Goal: Information Seeking & Learning: Learn about a topic

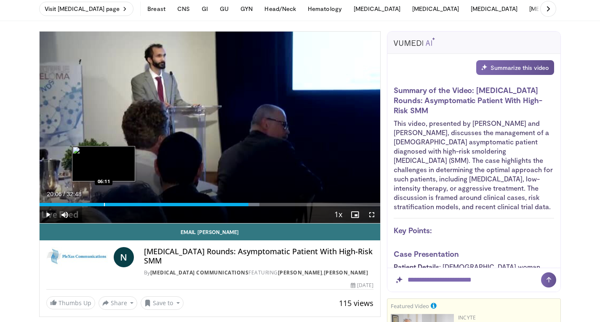
click at [104, 204] on div "Progress Bar" at bounding box center [104, 204] width 1 height 3
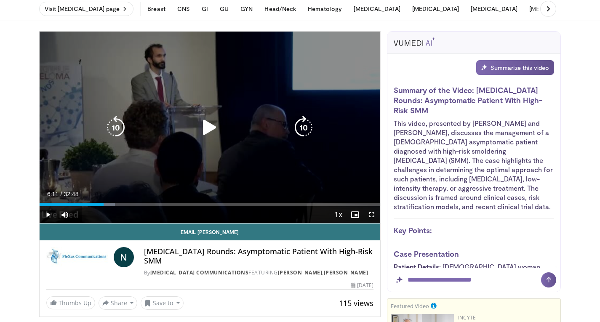
click at [200, 126] on icon "Video Player" at bounding box center [210, 128] width 24 height 24
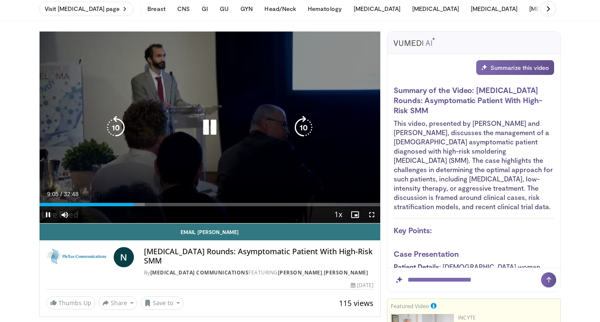
click at [210, 129] on icon "Video Player" at bounding box center [210, 128] width 24 height 24
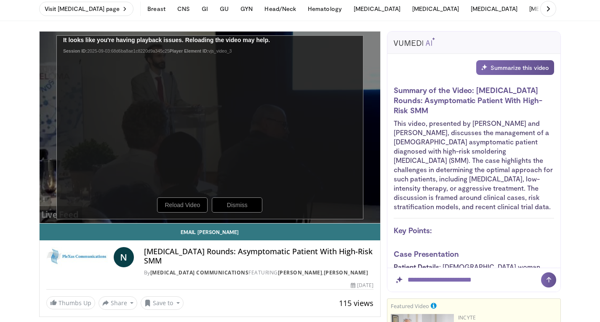
click at [186, 210] on div "70 seconds Tap to unmute" at bounding box center [210, 128] width 341 height 192
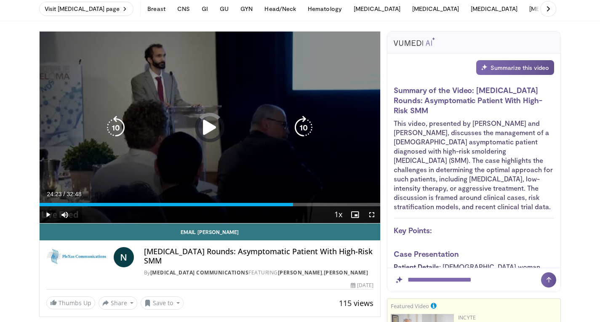
click at [210, 124] on icon "Video Player" at bounding box center [210, 128] width 24 height 24
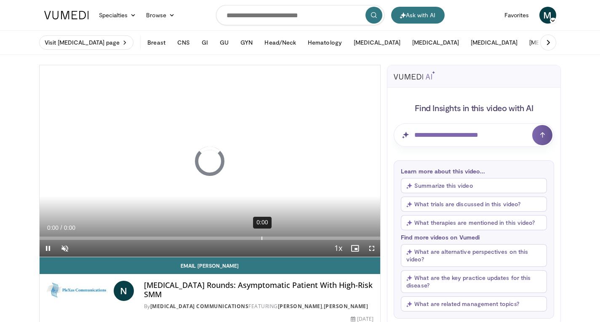
click at [261, 237] on div "Loaded : 0% 0:00 0:00" at bounding box center [210, 238] width 341 height 3
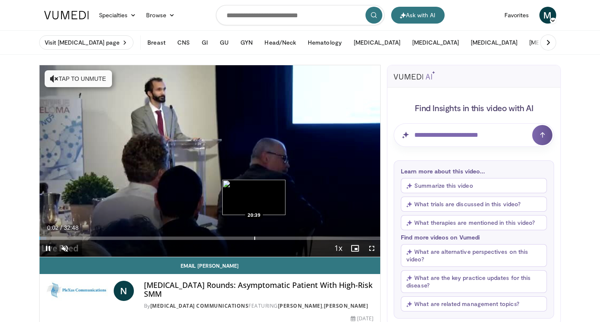
click at [253, 239] on div "Loaded : 2.01% 00:02 20:39" at bounding box center [210, 238] width 341 height 3
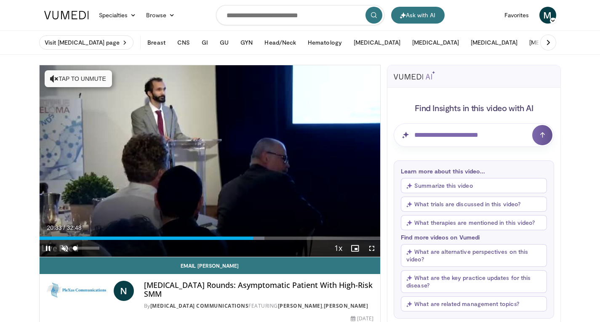
click at [69, 250] on span "Video Player" at bounding box center [64, 248] width 17 height 17
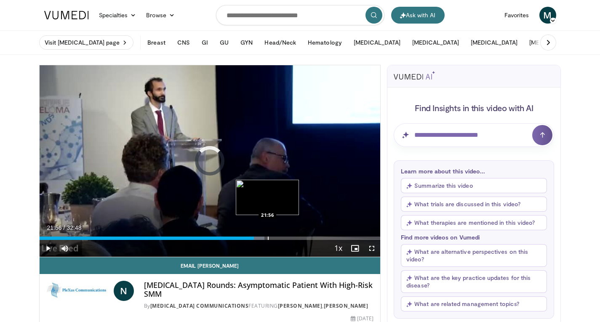
click at [268, 237] on div "Progress Bar" at bounding box center [268, 238] width 1 height 3
click at [277, 237] on div "Progress Bar" at bounding box center [277, 238] width 1 height 3
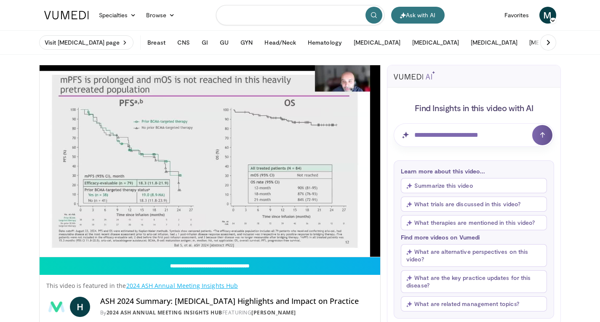
click at [282, 17] on input "Search topics, interventions" at bounding box center [300, 15] width 168 height 20
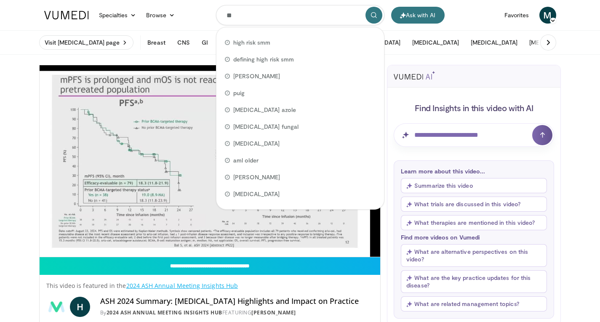
type input "***"
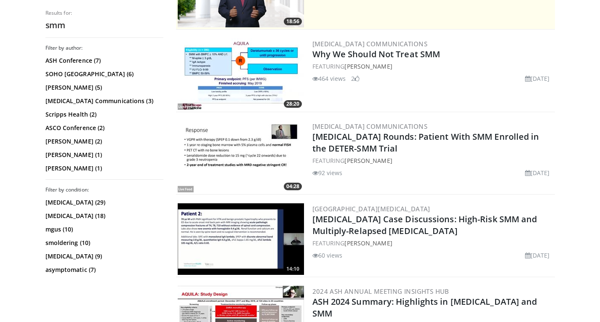
scroll to position [210, 0]
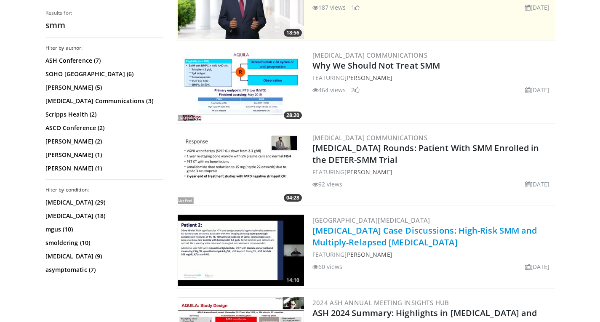
click at [441, 230] on link "[MEDICAL_DATA] Case Discussions: High-Risk SMM and Multiply-Relapsed [MEDICAL_D…" at bounding box center [424, 236] width 225 height 23
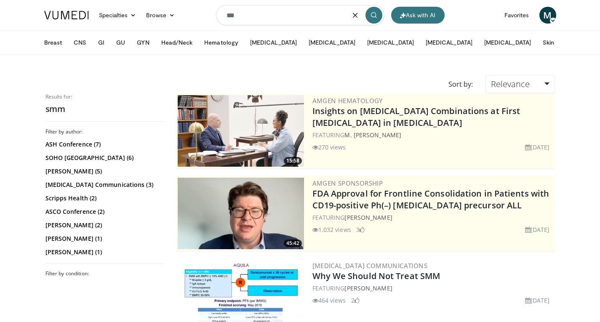
click at [248, 15] on input "***" at bounding box center [300, 15] width 168 height 20
type input "**********"
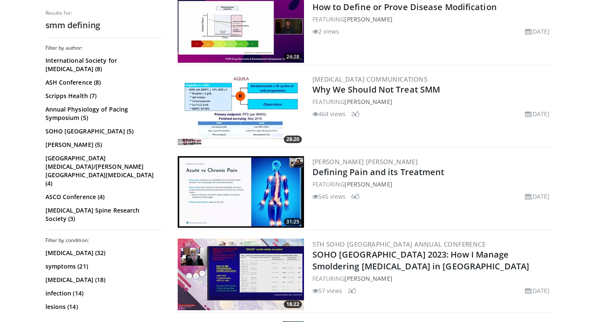
scroll to position [269, 0]
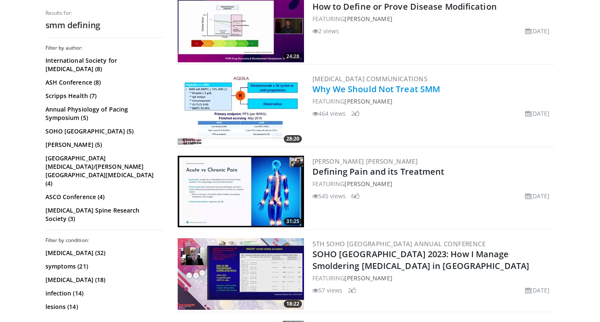
click at [393, 89] on link "Why We Should Not Treat SMM" at bounding box center [376, 88] width 128 height 11
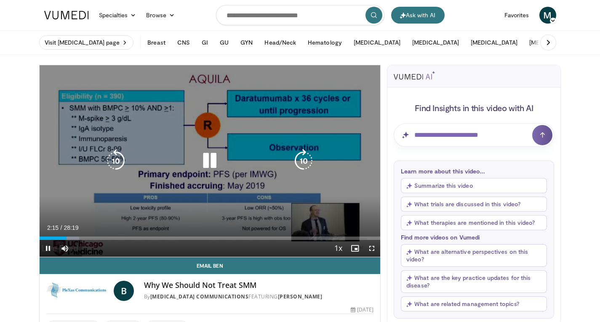
click at [293, 185] on div "30 seconds Tap to unmute" at bounding box center [210, 161] width 341 height 192
click at [50, 251] on span "Video Player" at bounding box center [48, 248] width 17 height 17
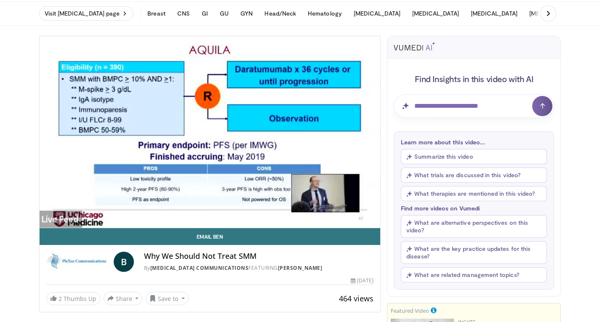
scroll to position [12, 0]
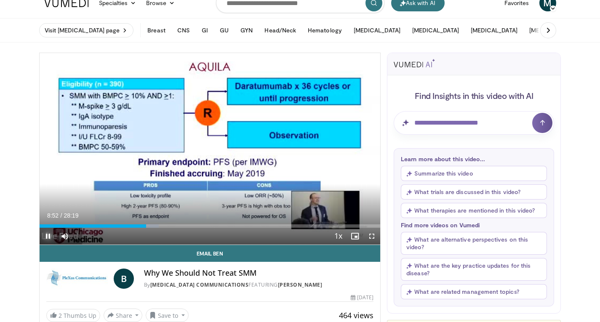
click at [49, 238] on span "Video Player" at bounding box center [48, 236] width 17 height 17
click at [44, 234] on span "Video Player" at bounding box center [48, 236] width 17 height 17
click at [40, 228] on button "Pause" at bounding box center [48, 236] width 17 height 17
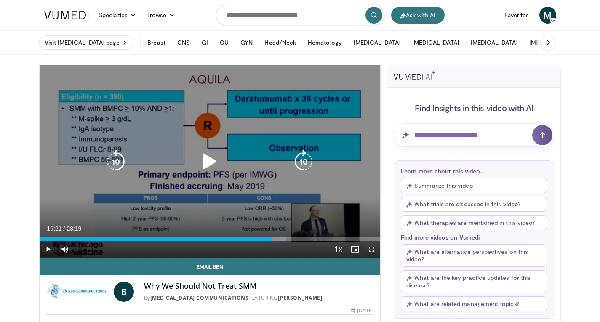
click at [204, 166] on icon "Video Player" at bounding box center [210, 162] width 24 height 24
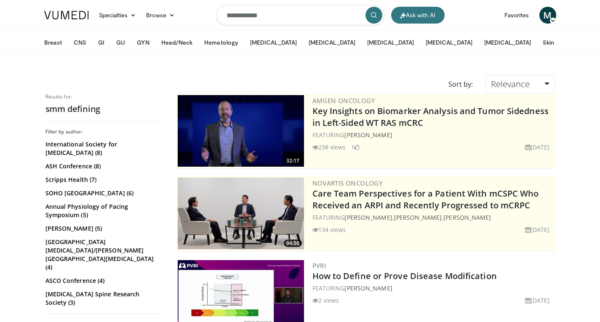
scroll to position [269, 0]
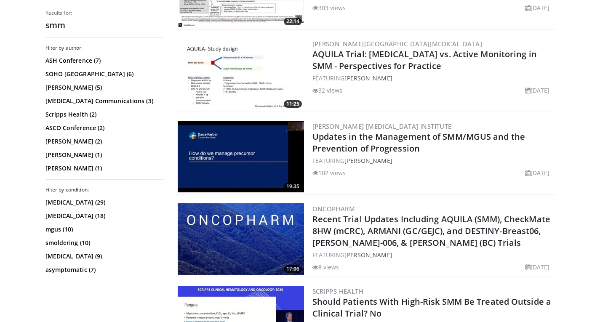
scroll to position [657, 0]
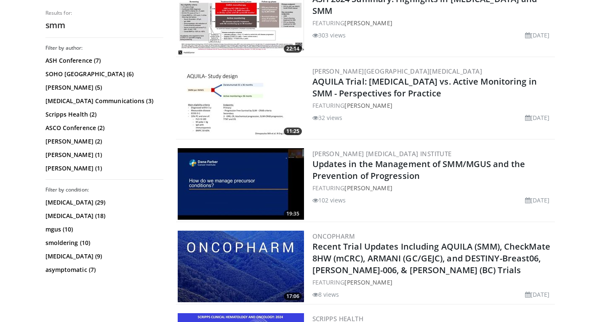
scroll to position [606, 0]
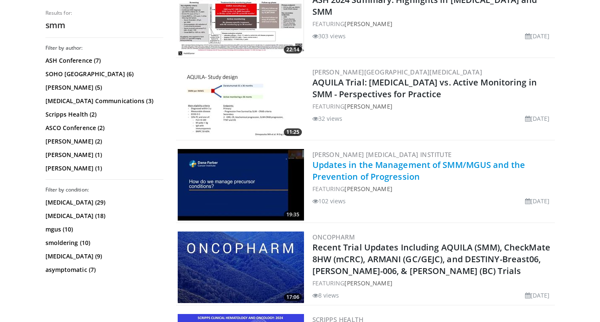
click at [401, 170] on link "Updates in the Management of SMM/MGUS and the Prevention of Progression" at bounding box center [418, 170] width 213 height 23
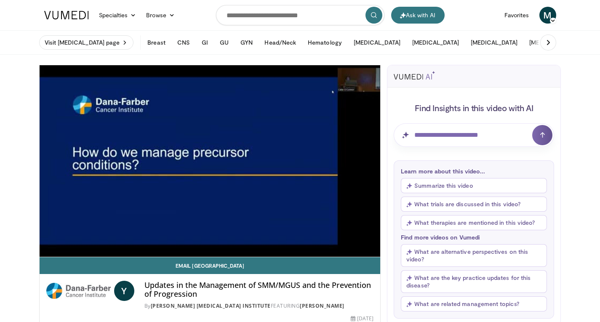
drag, startPoint x: 0, startPoint y: 116, endPoint x: 30, endPoint y: 127, distance: 32.2
drag, startPoint x: 0, startPoint y: 146, endPoint x: 31, endPoint y: 157, distance: 32.8
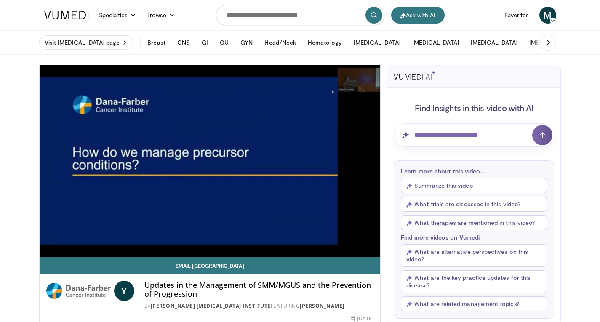
drag, startPoint x: 0, startPoint y: 141, endPoint x: 11, endPoint y: 142, distance: 11.5
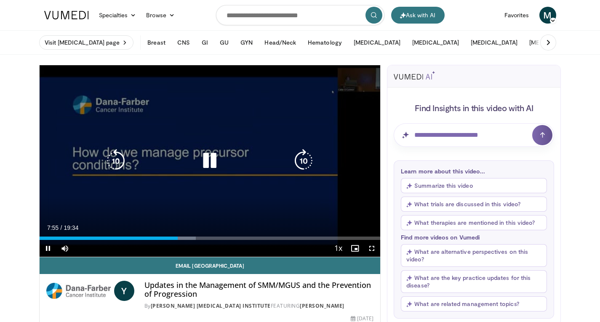
click at [202, 168] on icon "Video Player" at bounding box center [210, 161] width 24 height 24
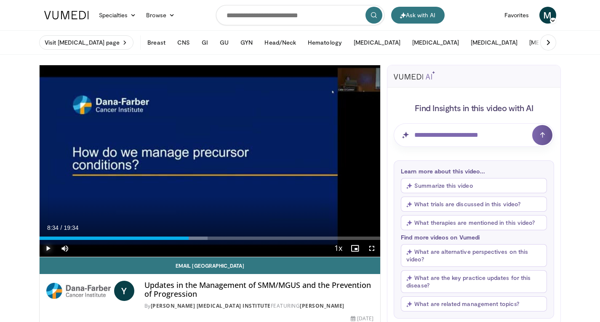
click at [48, 246] on span "Video Player" at bounding box center [48, 248] width 17 height 17
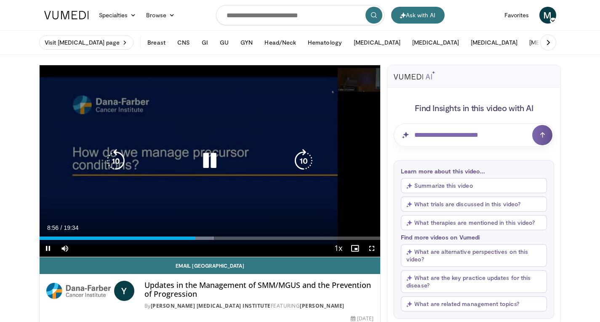
click at [131, 189] on div "130 seconds Tap to unmute" at bounding box center [210, 161] width 341 height 192
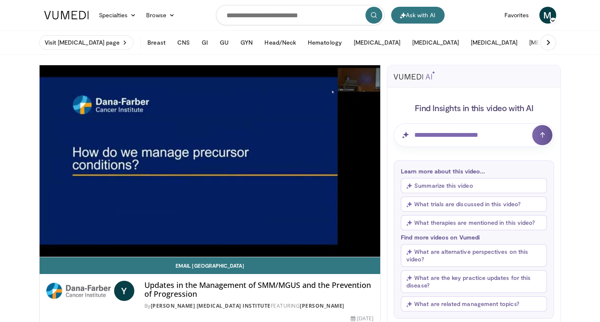
drag, startPoint x: 0, startPoint y: 137, endPoint x: 29, endPoint y: 142, distance: 29.4
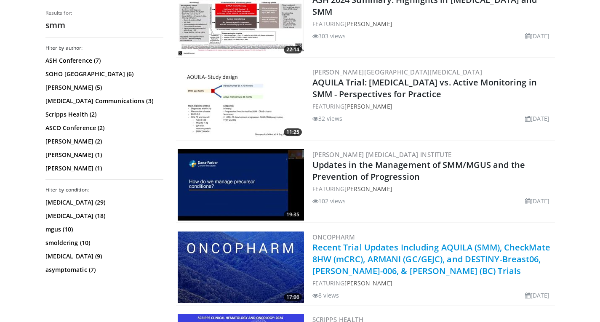
scroll to position [606, 0]
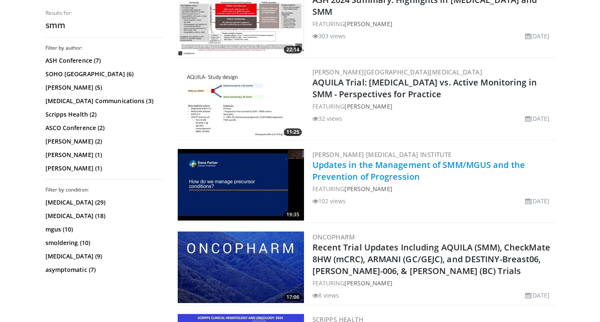
click at [361, 166] on link "Updates in the Management of SMM/MGUS and the Prevention of Progression" at bounding box center [418, 170] width 213 height 23
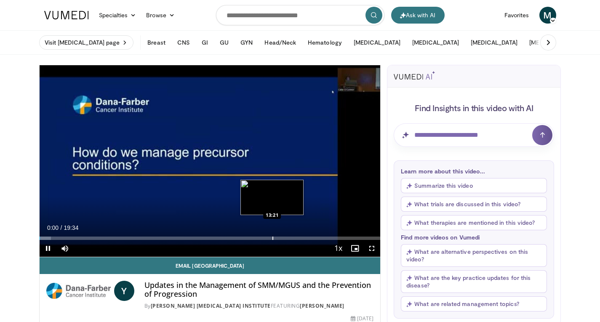
click at [272, 237] on div "Loaded : 3.40% 00:00 13:21" at bounding box center [210, 238] width 341 height 3
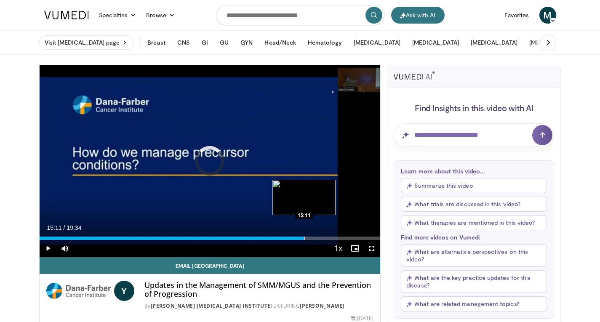
click at [304, 237] on div "Progress Bar" at bounding box center [304, 238] width 1 height 3
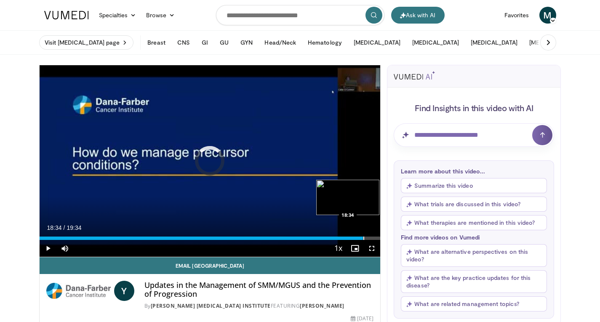
click at [363, 239] on div "Loaded : 80.77% 18:34 18:34" at bounding box center [210, 238] width 341 height 3
click at [345, 236] on div "Loaded : 98.62% 18:36 17:33" at bounding box center [210, 236] width 341 height 8
click at [354, 237] on div "Progress Bar" at bounding box center [354, 238] width 1 height 3
click at [358, 239] on div "Progress Bar" at bounding box center [358, 238] width 1 height 3
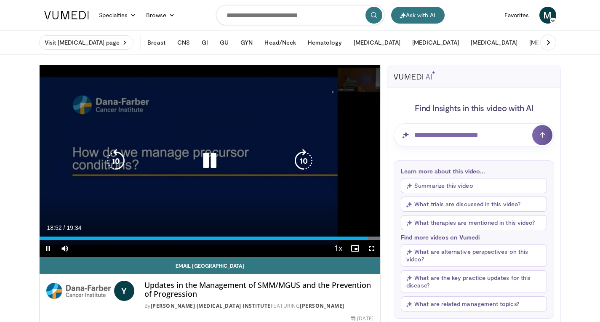
click at [213, 158] on icon "Video Player" at bounding box center [210, 161] width 24 height 24
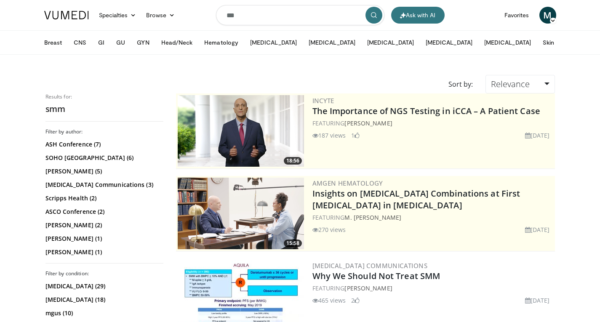
scroll to position [642, 0]
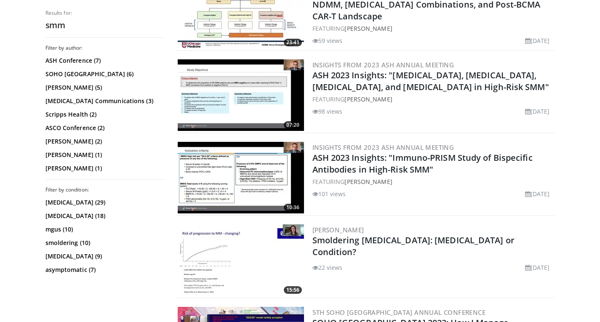
scroll to position [1274, 0]
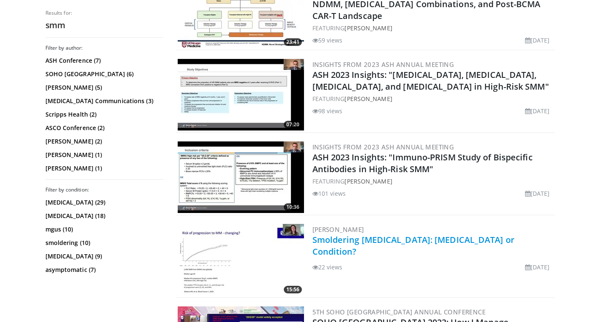
click at [437, 241] on link "Smoldering Multiple Myeloma: Cancer or Condition?" at bounding box center [413, 245] width 202 height 23
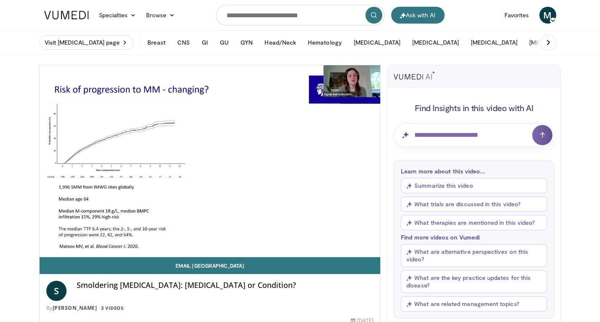
drag, startPoint x: 0, startPoint y: 134, endPoint x: 16, endPoint y: 136, distance: 15.7
drag, startPoint x: 0, startPoint y: 119, endPoint x: 26, endPoint y: 124, distance: 26.2
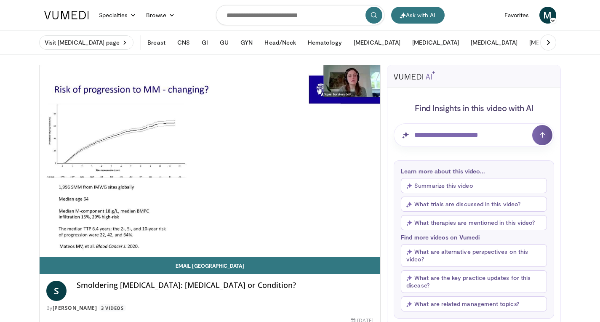
click at [345, 297] on div "Smoldering Multiple Myeloma: Cancer or Condition?" at bounding box center [225, 291] width 297 height 20
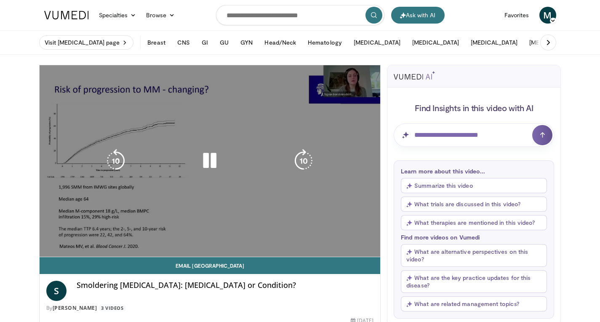
drag, startPoint x: 6, startPoint y: 134, endPoint x: 55, endPoint y: 149, distance: 50.6
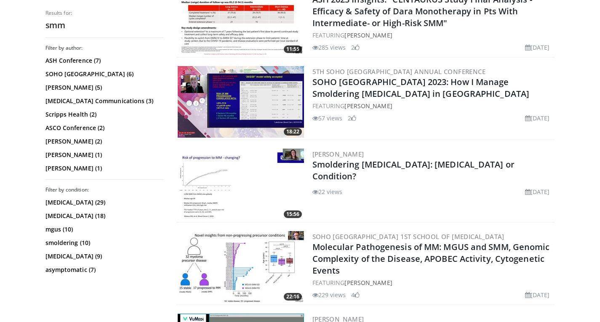
scroll to position [1569, 0]
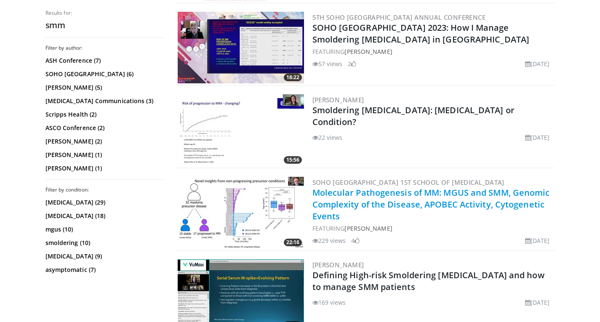
click at [460, 197] on link "Molecular Pathogenesis of MM: MGUS and SMM, Genomic Complexity of the Disease, …" at bounding box center [430, 204] width 237 height 35
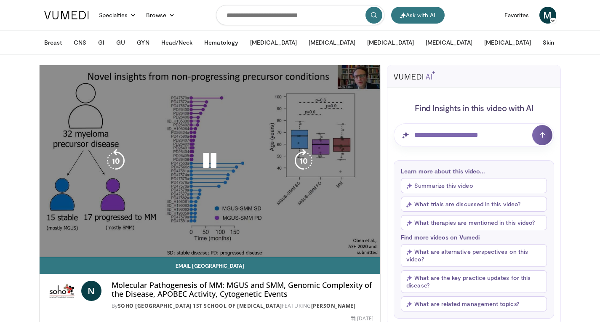
drag, startPoint x: 0, startPoint y: 177, endPoint x: 176, endPoint y: 223, distance: 182.2
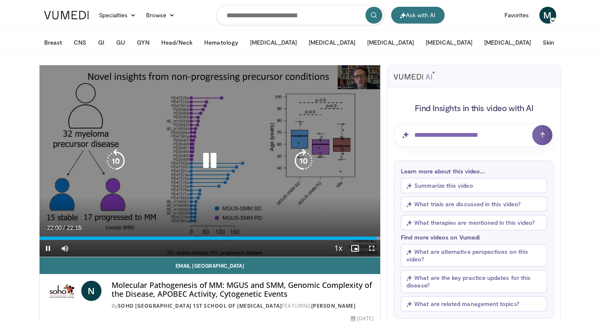
click at [181, 124] on div "20 seconds Tap to unmute" at bounding box center [210, 161] width 341 height 192
